Goal: Navigation & Orientation: Find specific page/section

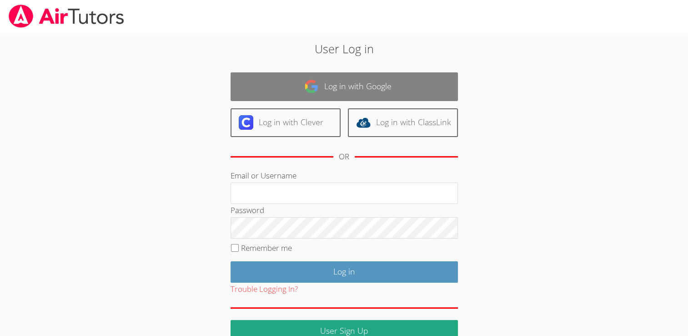
click at [349, 83] on link "Log in with Google" at bounding box center [344, 86] width 227 height 29
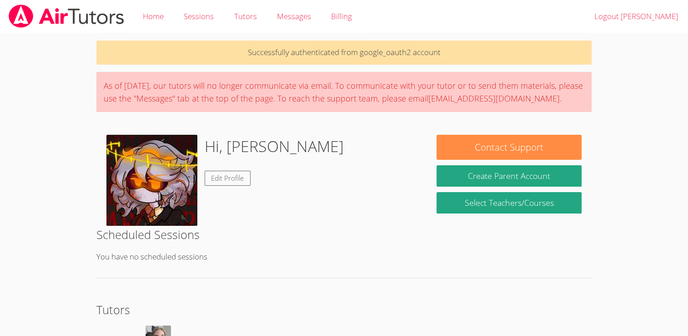
click at [534, 254] on p "You have no scheduled sessions" at bounding box center [343, 256] width 495 height 13
